Goal: Transaction & Acquisition: Purchase product/service

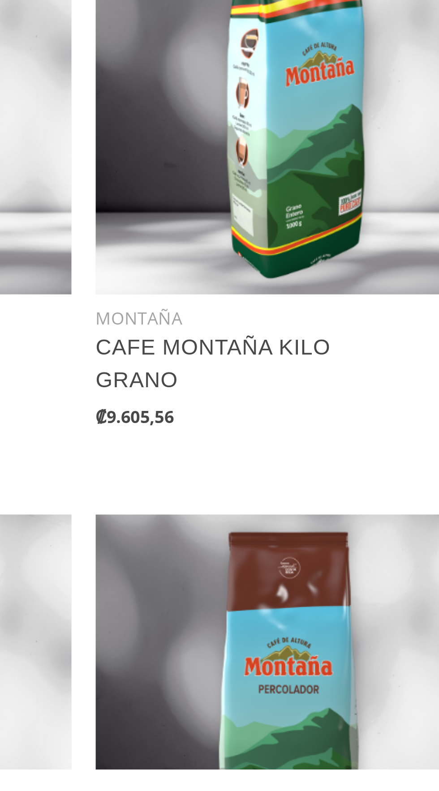
scroll to position [554, 0]
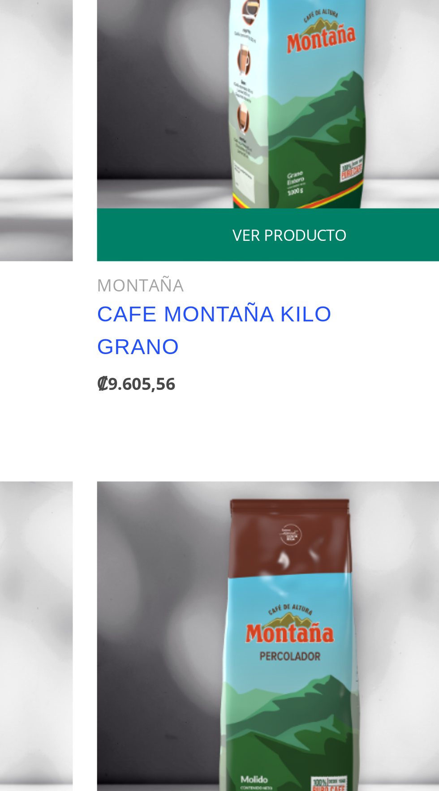
click at [243, 626] on link "CAFE MONTAÑA KILO GRANO" at bounding box center [267, 619] width 87 height 21
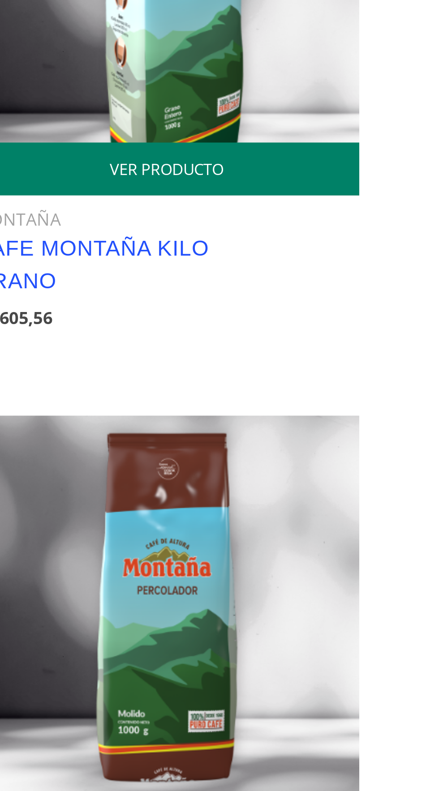
scroll to position [666, 0]
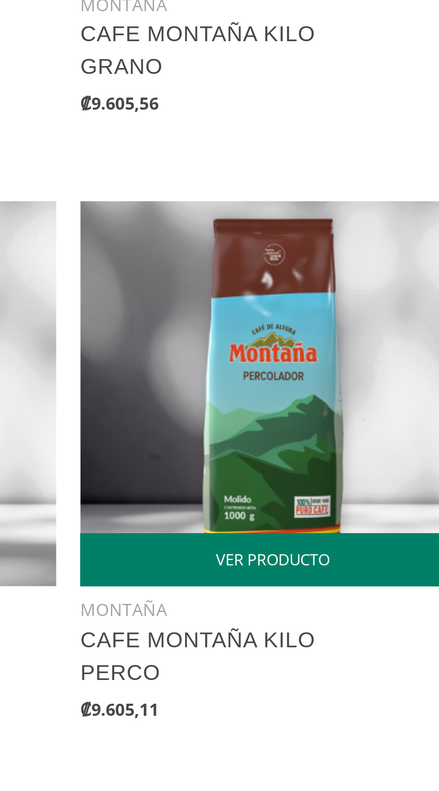
click at [246, 719] on div "MONTAÑA CAFE MONTAÑA KILO PERCO ₡9.605,11" at bounding box center [295, 734] width 143 height 55
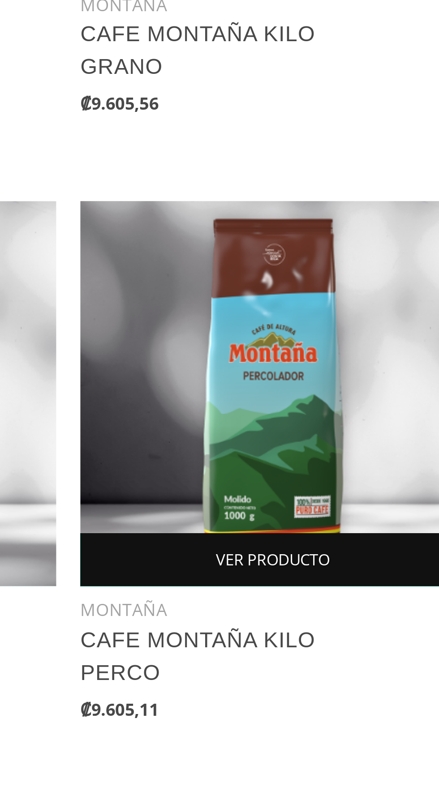
click at [254, 707] on link "VER PRODUCTO" at bounding box center [295, 697] width 143 height 20
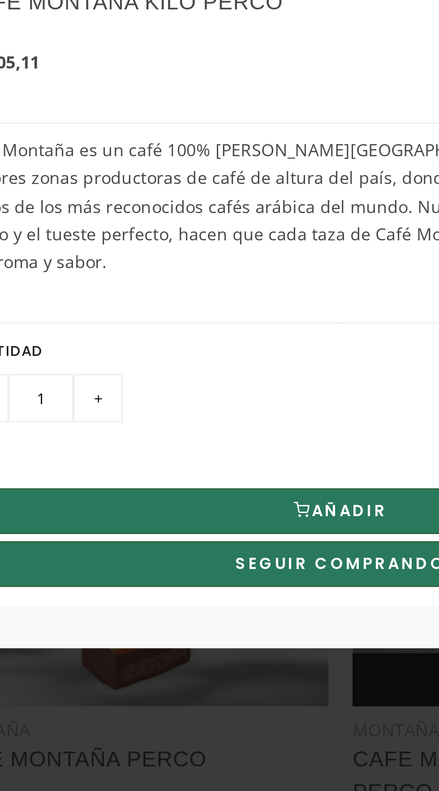
scroll to position [366, 0]
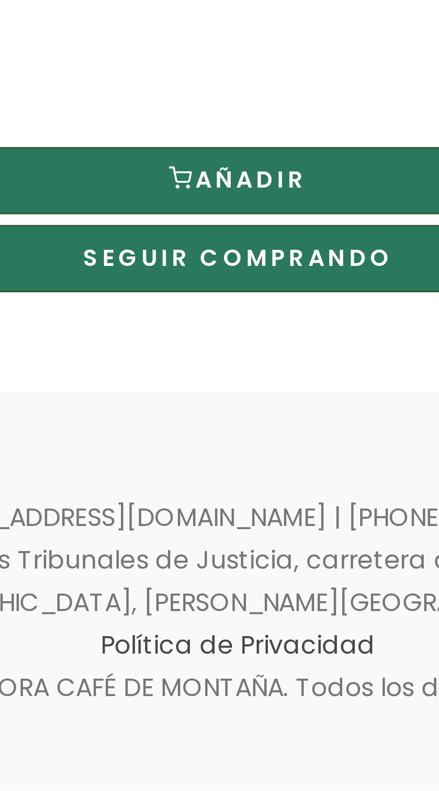
scroll to position [127, 0]
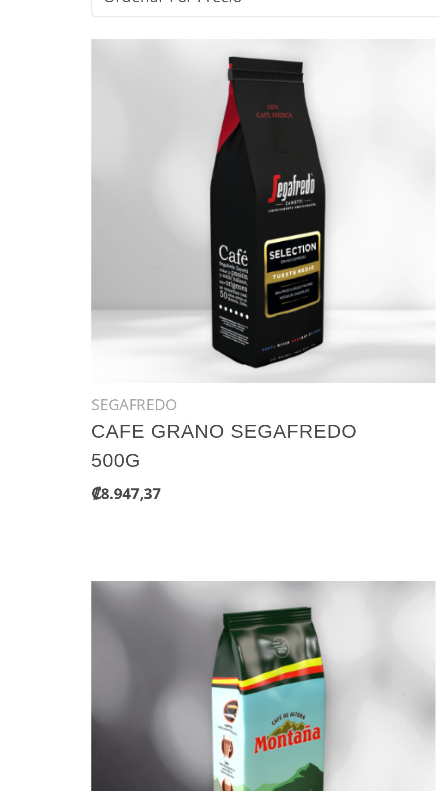
scroll to position [536, 0]
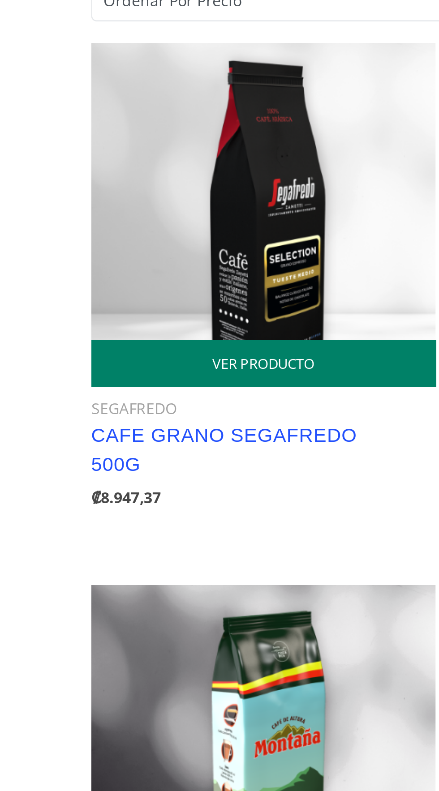
click at [97, 188] on link "CAFE GRANO SEGAFREDO 500G" at bounding box center [127, 187] width 111 height 21
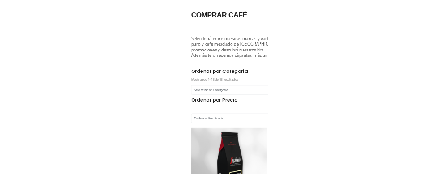
scroll to position [301, 0]
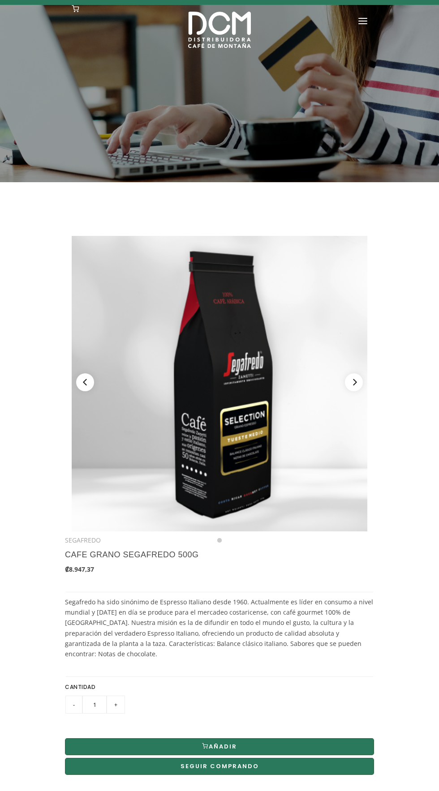
scroll to position [72, 0]
